Goal: Navigation & Orientation: Find specific page/section

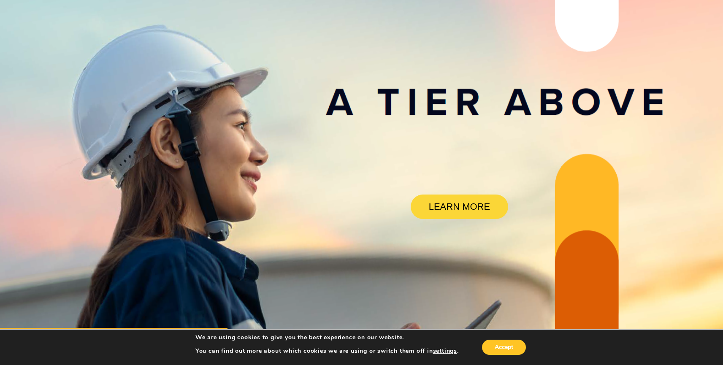
scroll to position [84, 0]
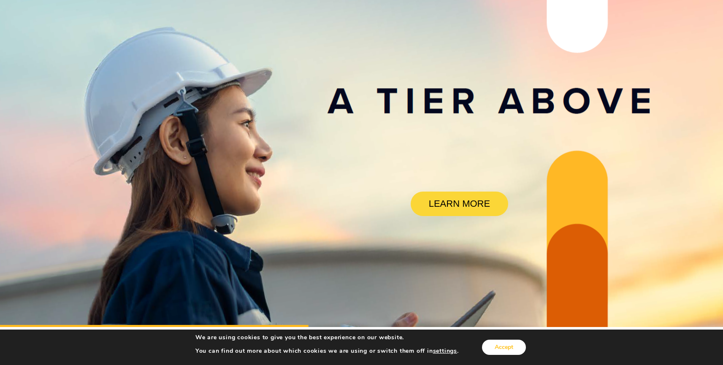
click at [504, 348] on button "Accept" at bounding box center [504, 347] width 44 height 15
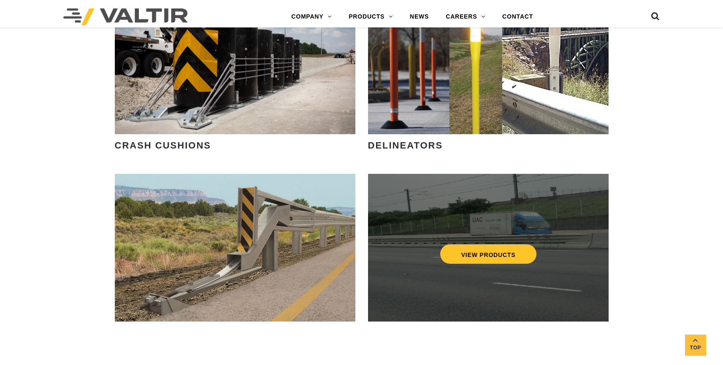
scroll to position [802, 0]
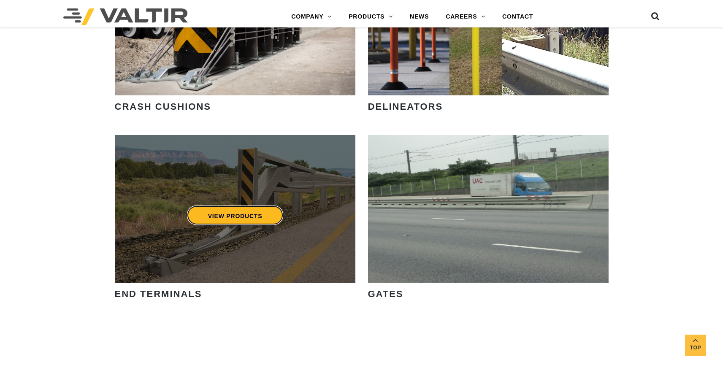
click at [234, 218] on link "VIEW PRODUCTS" at bounding box center [235, 215] width 97 height 19
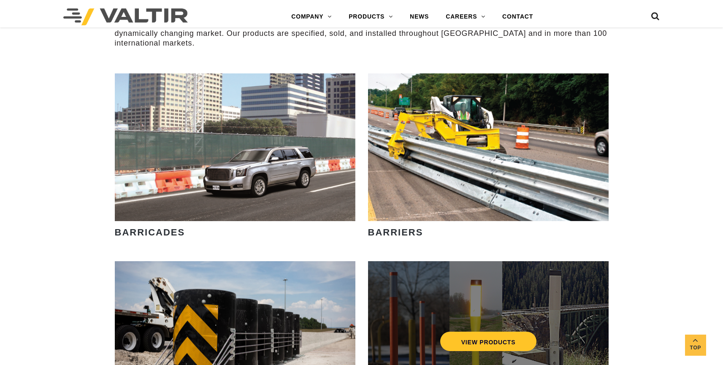
scroll to position [464, 0]
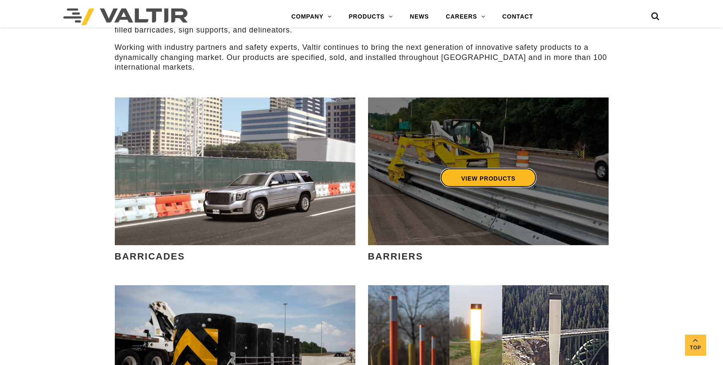
click at [475, 187] on link "VIEW PRODUCTS" at bounding box center [488, 177] width 97 height 19
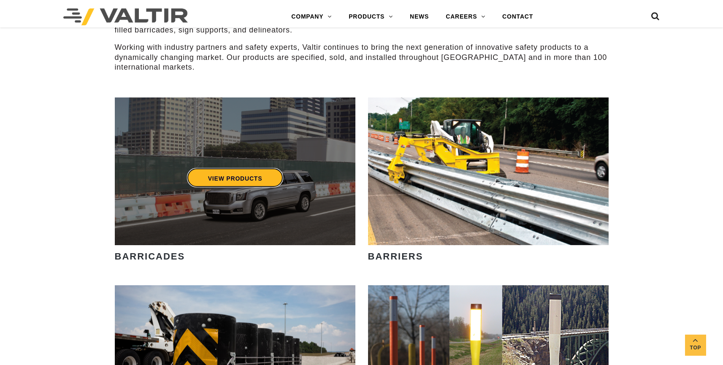
click at [234, 182] on link "VIEW PRODUCTS" at bounding box center [235, 177] width 97 height 19
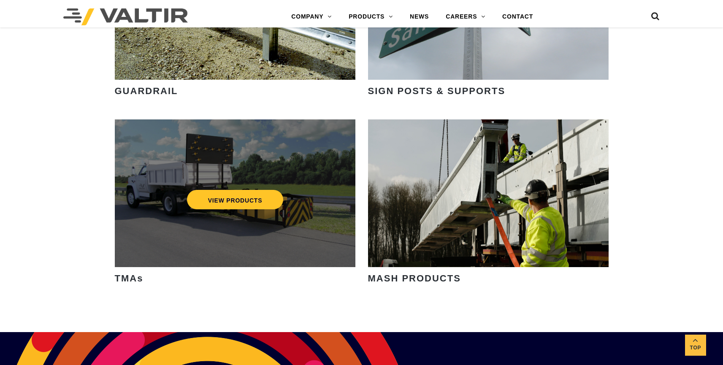
scroll to position [1182, 0]
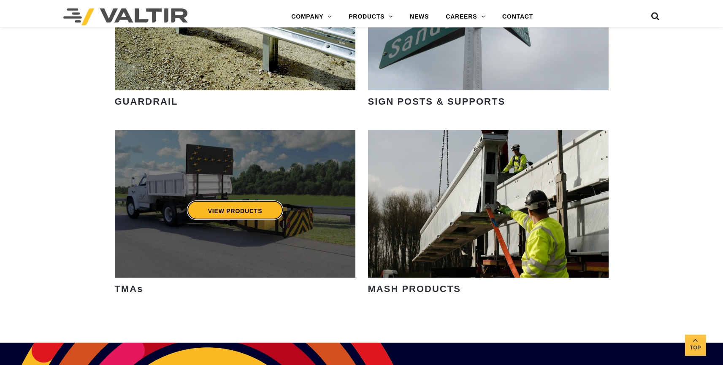
click at [239, 208] on link "VIEW PRODUCTS" at bounding box center [235, 210] width 97 height 19
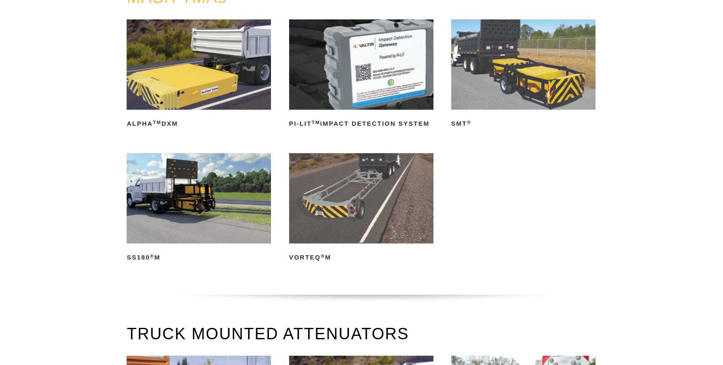
scroll to position [84, 0]
